Goal: Check status: Check status

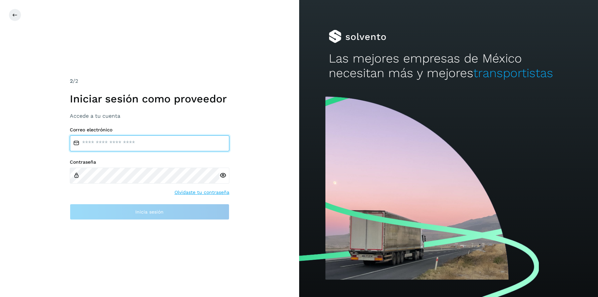
type input "**********"
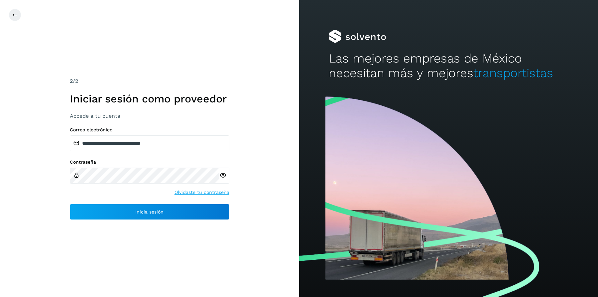
drag, startPoint x: 165, startPoint y: 267, endPoint x: 163, endPoint y: 251, distance: 15.8
click at [163, 264] on div "**********" at bounding box center [149, 148] width 299 height 297
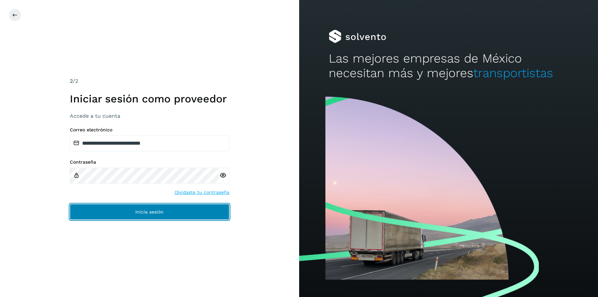
click at [156, 217] on button "Inicia sesión" at bounding box center [150, 212] width 160 height 16
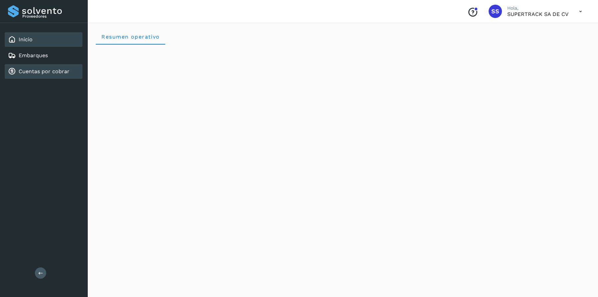
click at [44, 71] on link "Cuentas por cobrar" at bounding box center [44, 71] width 51 height 6
click at [50, 56] on div "Embarques" at bounding box center [44, 55] width 78 height 15
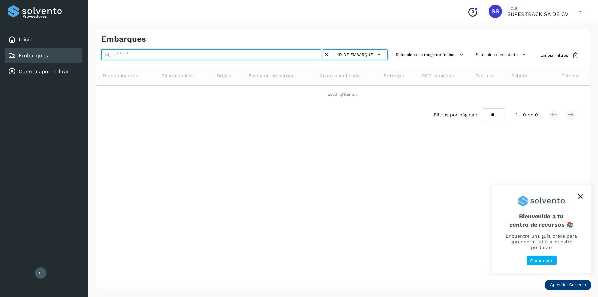
click at [139, 56] on input "text" at bounding box center [212, 54] width 222 height 11
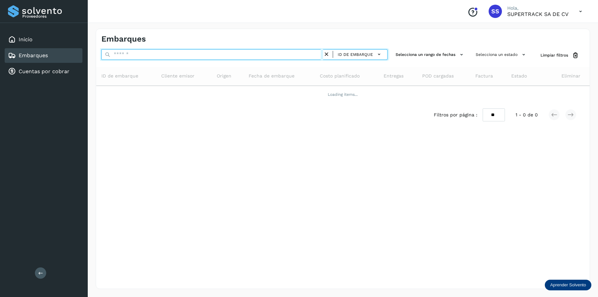
click at [135, 50] on input "text" at bounding box center [212, 54] width 222 height 11
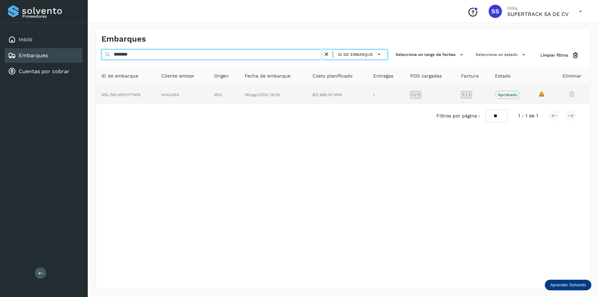
type input "********"
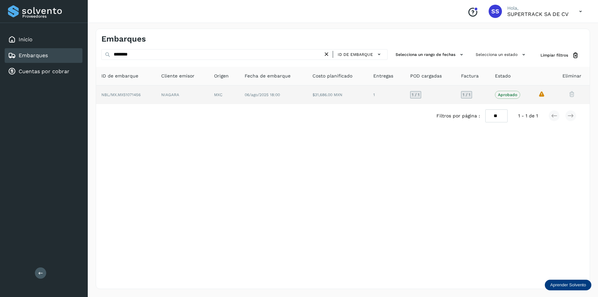
click at [264, 92] on span "06/ago/2025 18:00" at bounding box center [262, 94] width 35 height 5
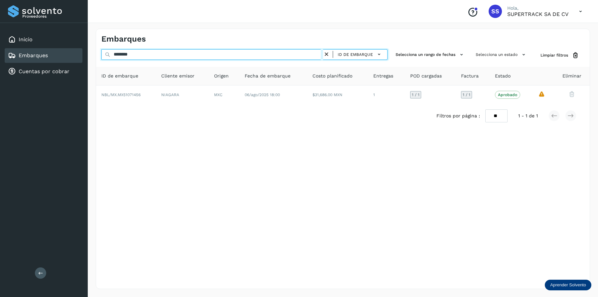
click at [151, 52] on input "********" at bounding box center [212, 54] width 222 height 11
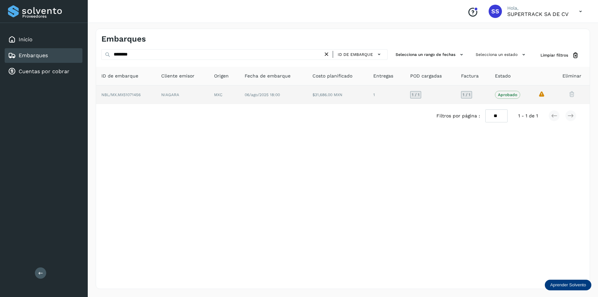
click at [209, 93] on td "NIAGARA" at bounding box center [224, 94] width 30 height 19
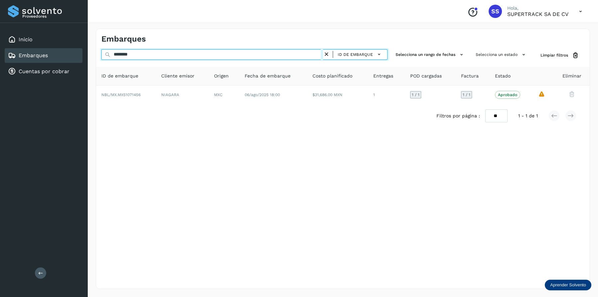
drag, startPoint x: 140, startPoint y: 59, endPoint x: 68, endPoint y: 59, distance: 72.5
click at [68, 59] on div "Proveedores Inicio Embarques Cuentas por cobrar Salir Conoce nuestros beneficio…" at bounding box center [299, 148] width 598 height 297
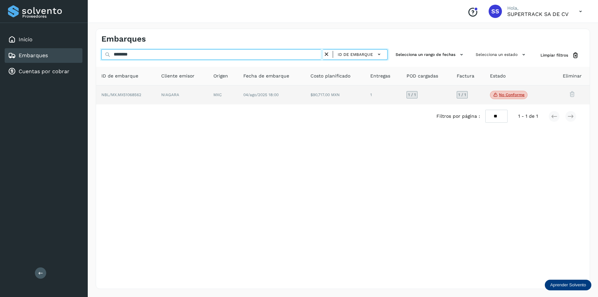
type input "********"
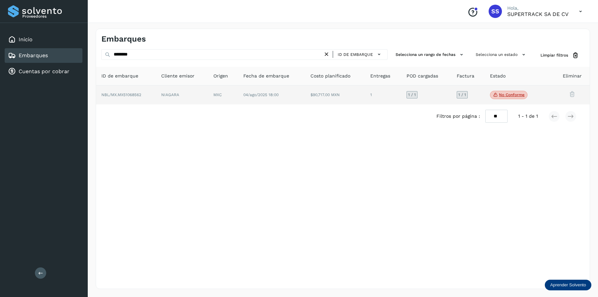
click at [305, 99] on td "04/ago/2025 18:00" at bounding box center [335, 94] width 60 height 19
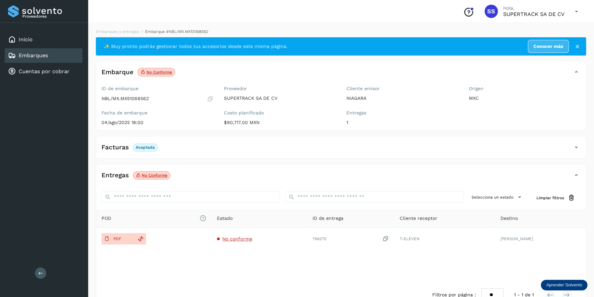
scroll to position [17, 0]
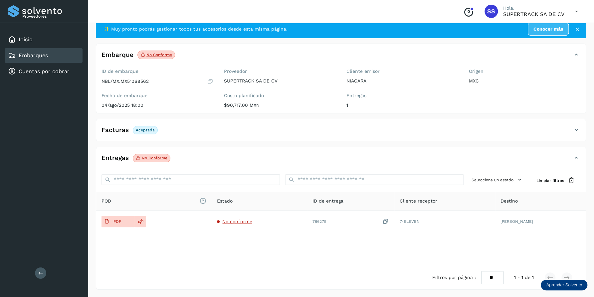
click at [150, 156] on p "No conforme" at bounding box center [155, 158] width 26 height 5
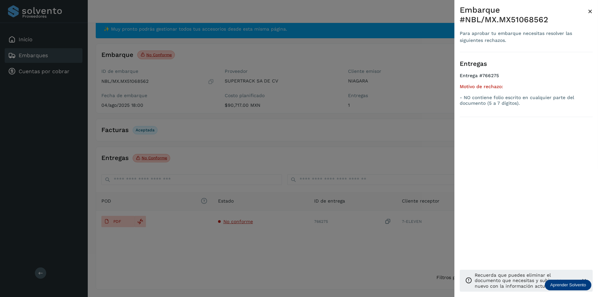
click at [233, 229] on div at bounding box center [299, 148] width 598 height 297
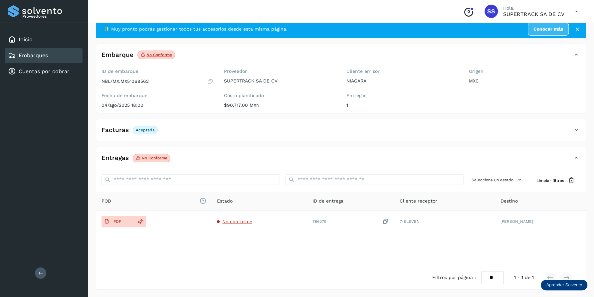
drag, startPoint x: 101, startPoint y: 59, endPoint x: 116, endPoint y: 60, distance: 15.1
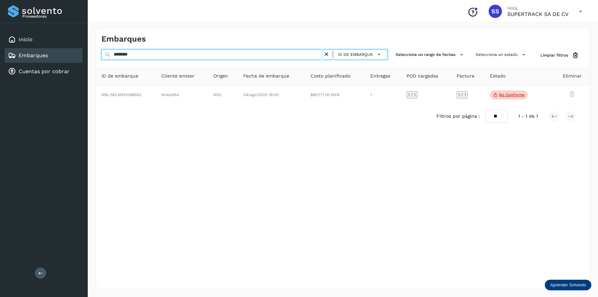
drag, startPoint x: 144, startPoint y: 54, endPoint x: 47, endPoint y: 47, distance: 97.7
click at [47, 47] on div "Proveedores Inicio Embarques Cuentas por cobrar Salir Conoce nuestros beneficio…" at bounding box center [299, 148] width 598 height 297
drag, startPoint x: 143, startPoint y: 53, endPoint x: 82, endPoint y: 61, distance: 61.1
click at [82, 61] on div "Proveedores Inicio Embarques Cuentas por cobrar Salir Conoce nuestros beneficio…" at bounding box center [299, 148] width 598 height 297
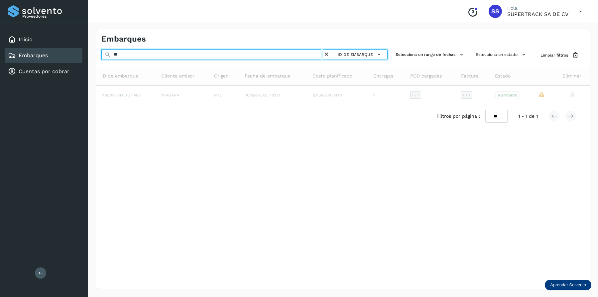
type input "*"
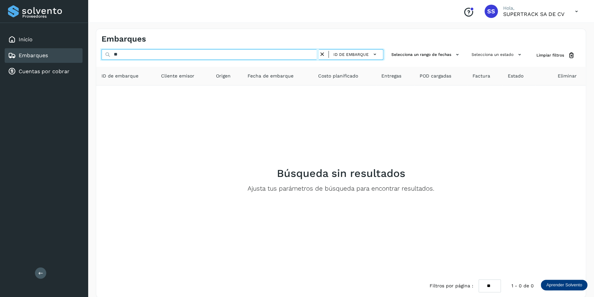
type input "*"
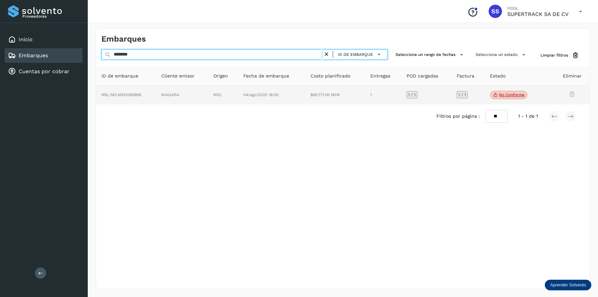
type input "********"
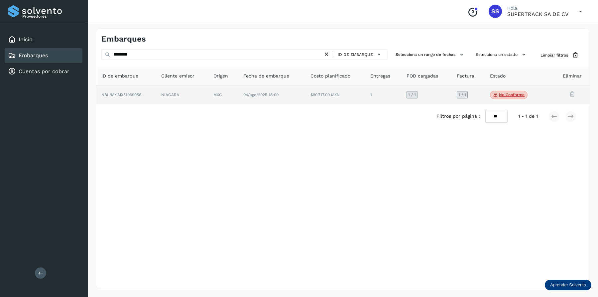
click at [238, 96] on td "MXC" at bounding box center [271, 94] width 67 height 19
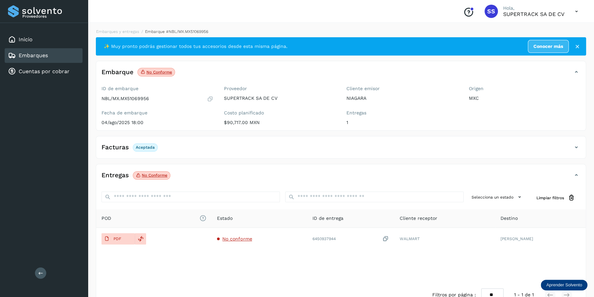
click at [157, 179] on span "No conforme" at bounding box center [152, 175] width 38 height 9
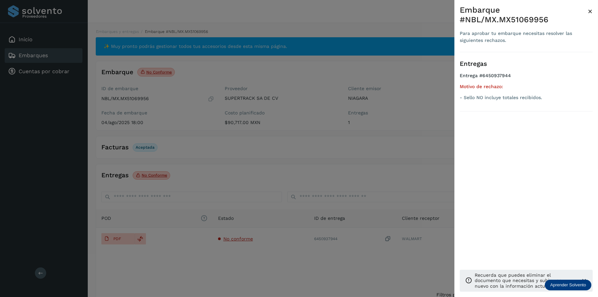
drag, startPoint x: 279, startPoint y: 186, endPoint x: 261, endPoint y: 182, distance: 18.1
click at [277, 187] on div at bounding box center [299, 148] width 598 height 297
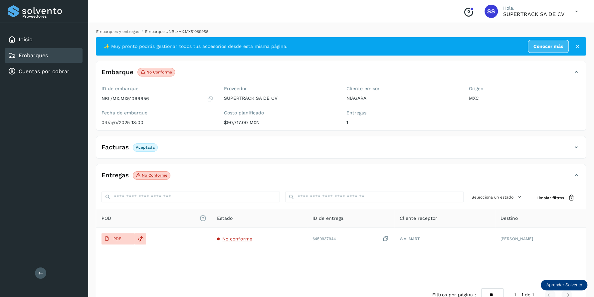
click at [139, 30] on li "Embarques y entregas" at bounding box center [173, 32] width 69 height 6
click at [115, 31] on link "Embarques y entregas" at bounding box center [117, 31] width 43 height 5
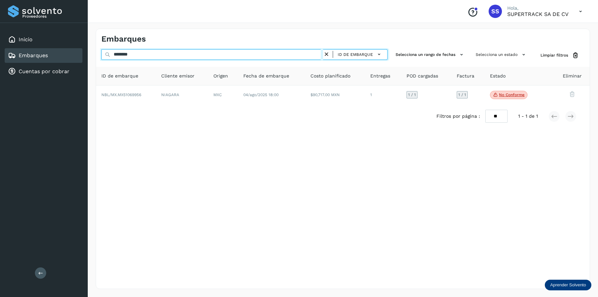
drag, startPoint x: 152, startPoint y: 55, endPoint x: 44, endPoint y: 59, distance: 108.8
click at [44, 59] on div "Proveedores Inicio Embarques Cuentas por cobrar Salir Conoce nuestros beneficio…" at bounding box center [299, 148] width 598 height 297
type input "*"
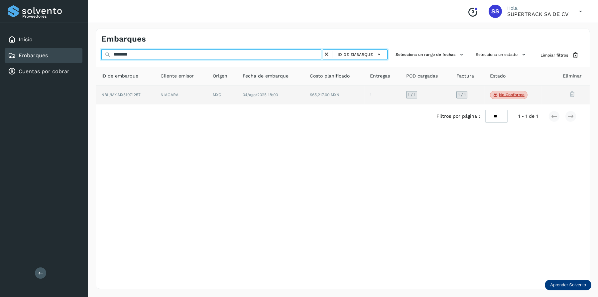
type input "********"
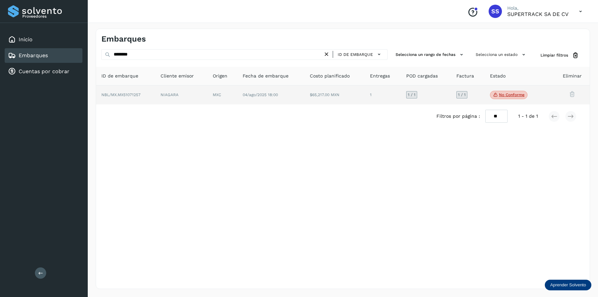
click at [305, 98] on td "04/ago/2025 18:00" at bounding box center [335, 94] width 60 height 19
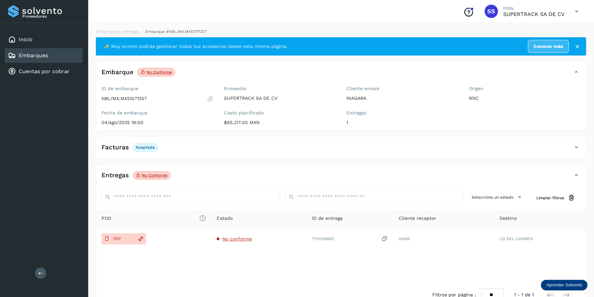
drag, startPoint x: 127, startPoint y: 236, endPoint x: 179, endPoint y: 207, distance: 59.0
click at [182, 211] on table "POD El tamaño máximo de archivo es de 20 Mb. Estado ID de entrega Cliente recep…" at bounding box center [340, 229] width 489 height 41
click at [160, 179] on span "No conforme" at bounding box center [152, 175] width 38 height 9
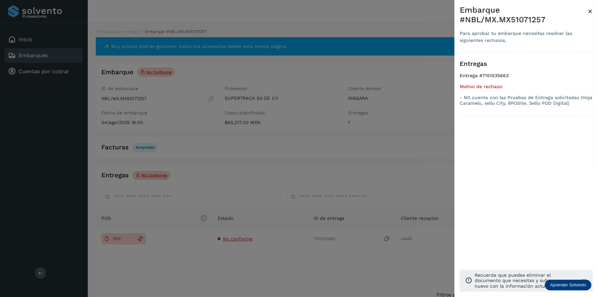
click at [202, 185] on div at bounding box center [299, 148] width 598 height 297
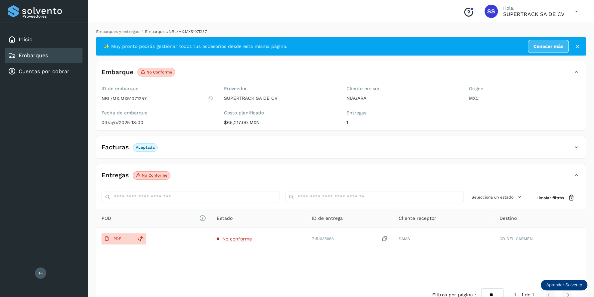
click at [115, 32] on link "Embarques y entregas" at bounding box center [117, 31] width 43 height 5
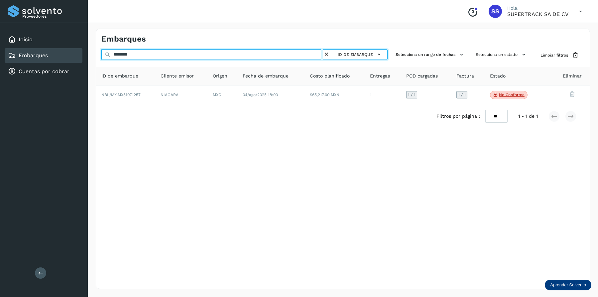
drag, startPoint x: 135, startPoint y: 57, endPoint x: 32, endPoint y: 55, distance: 103.1
click at [32, 55] on div "Proveedores Inicio Embarques Cuentas por cobrar Salir Conoce nuestros beneficio…" at bounding box center [299, 148] width 598 height 297
type input "*"
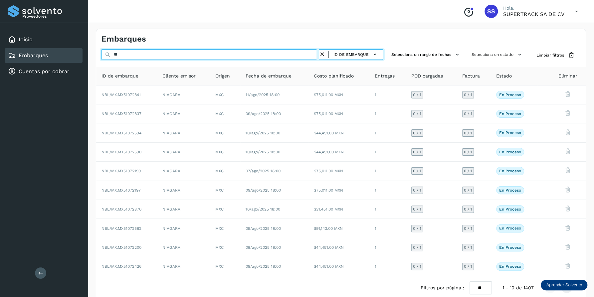
type input "*"
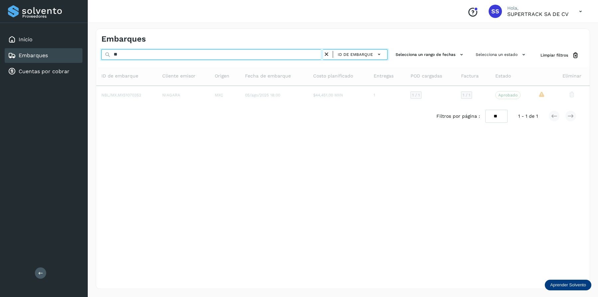
type input "*"
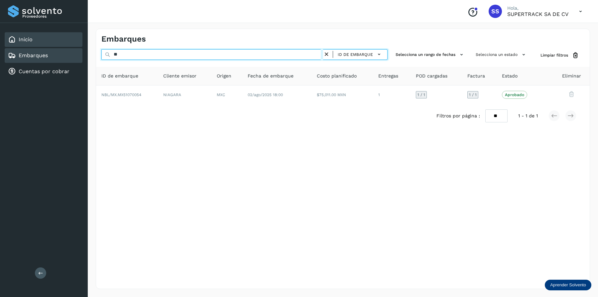
type input "*"
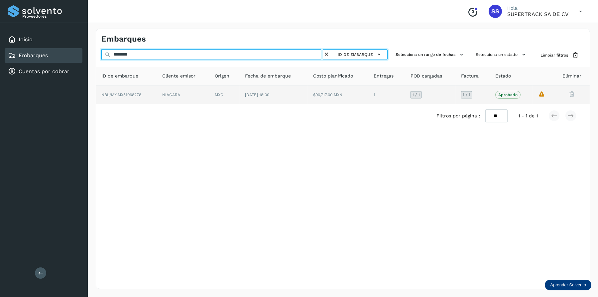
type input "********"
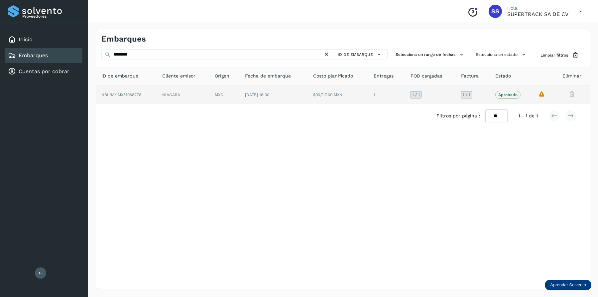
click at [252, 92] on span "[DATE] 18:00" at bounding box center [257, 94] width 24 height 5
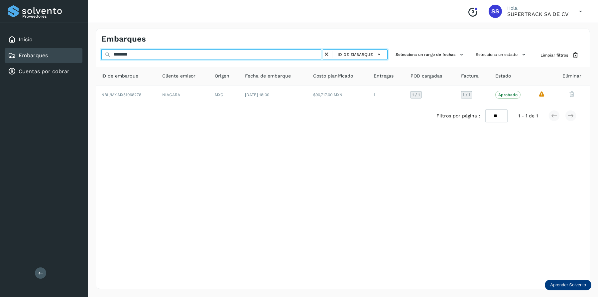
drag, startPoint x: 145, startPoint y: 54, endPoint x: 482, endPoint y: 75, distance: 338.2
click at [6, 52] on div "Proveedores Inicio Embarques Cuentas por cobrar Salir Conoce nuestros beneficio…" at bounding box center [299, 148] width 598 height 297
type input "*"
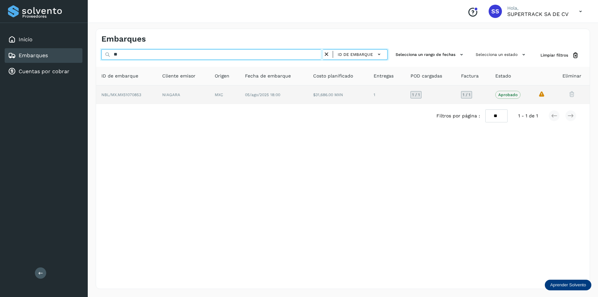
type input "*"
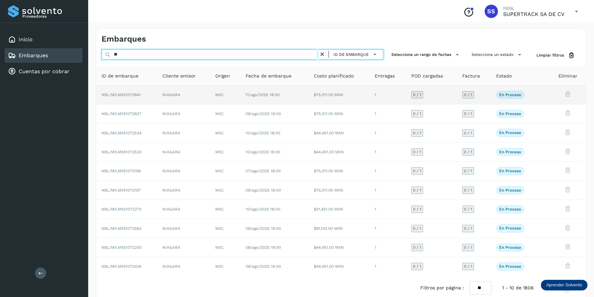
type input "*"
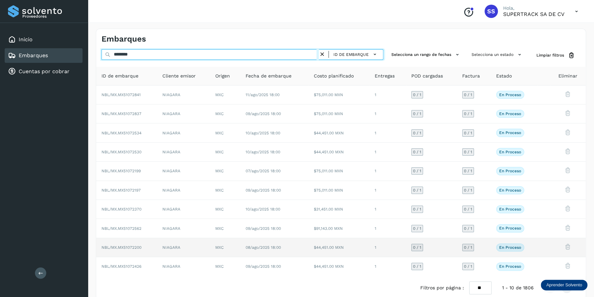
type input "********"
